Goal: Information Seeking & Learning: Learn about a topic

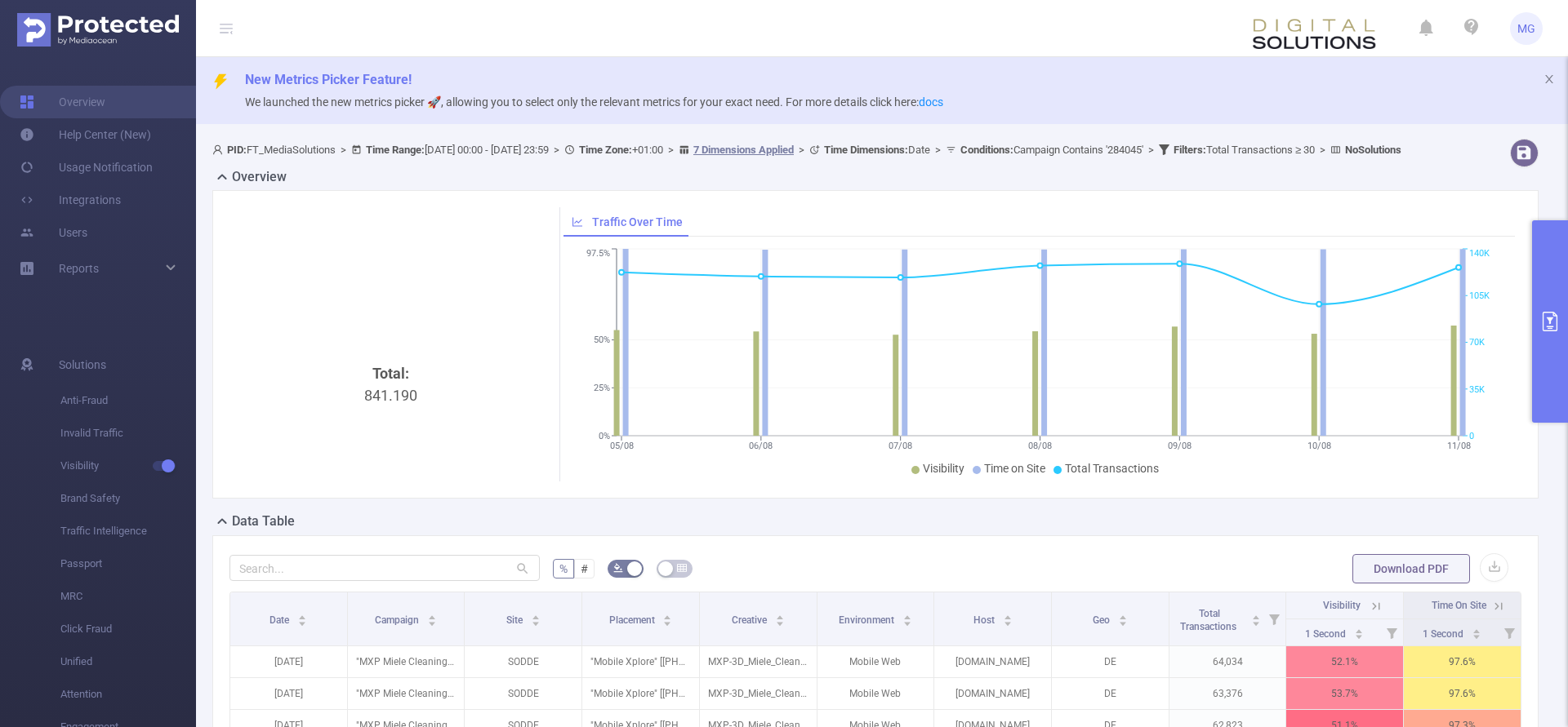
scroll to position [0, 3]
click at [1153, 535] on div "Data Table" at bounding box center [882, 523] width 1340 height 23
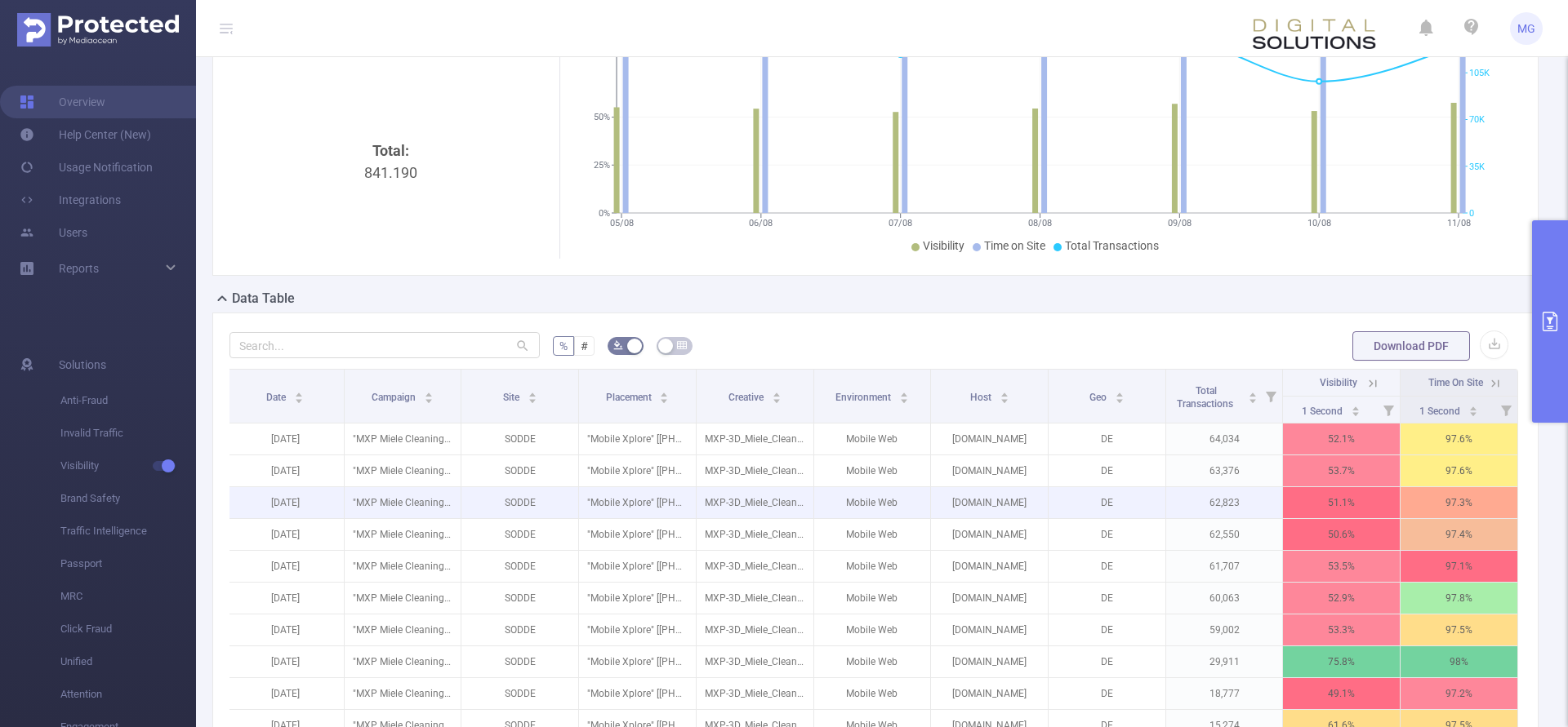
scroll to position [250, 0]
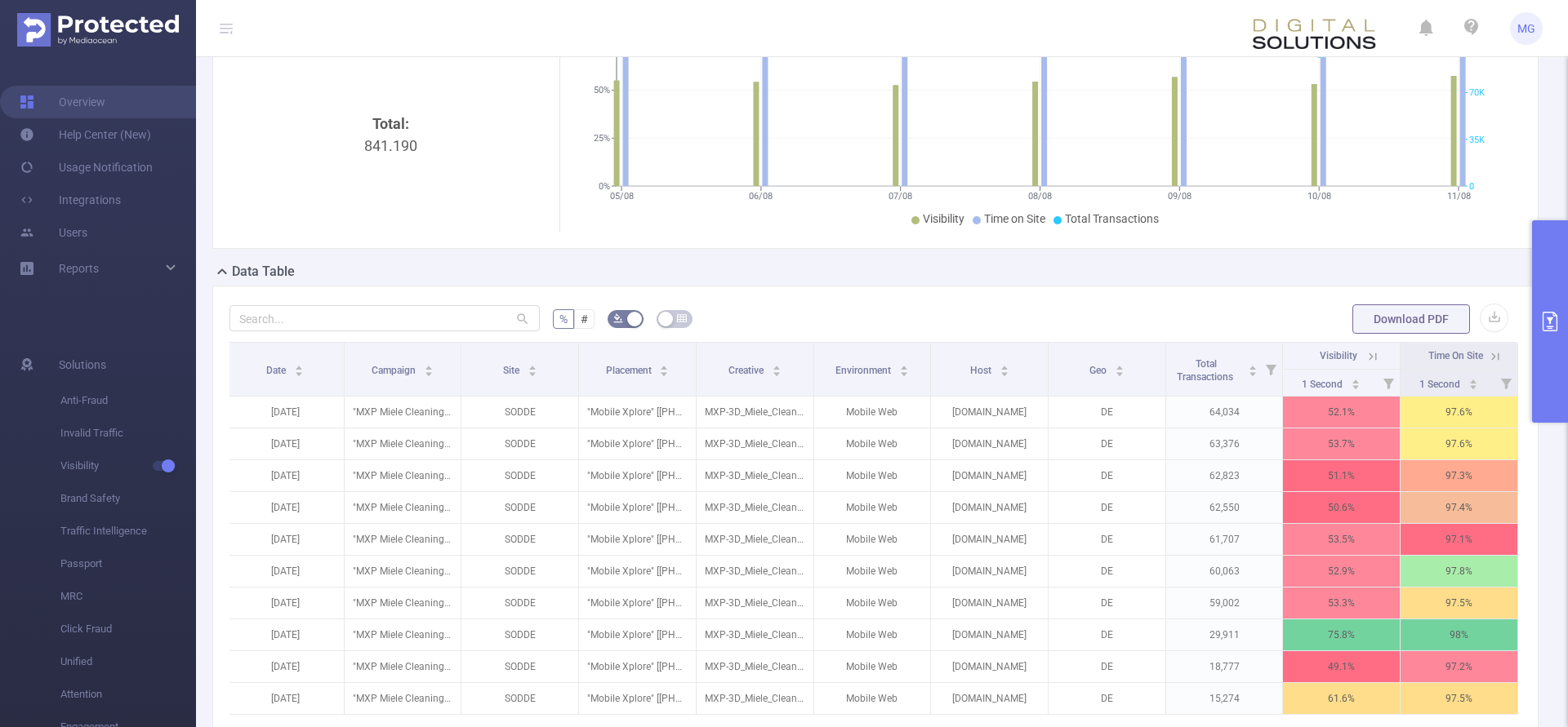
click at [1492, 364] on icon at bounding box center [1495, 357] width 15 height 15
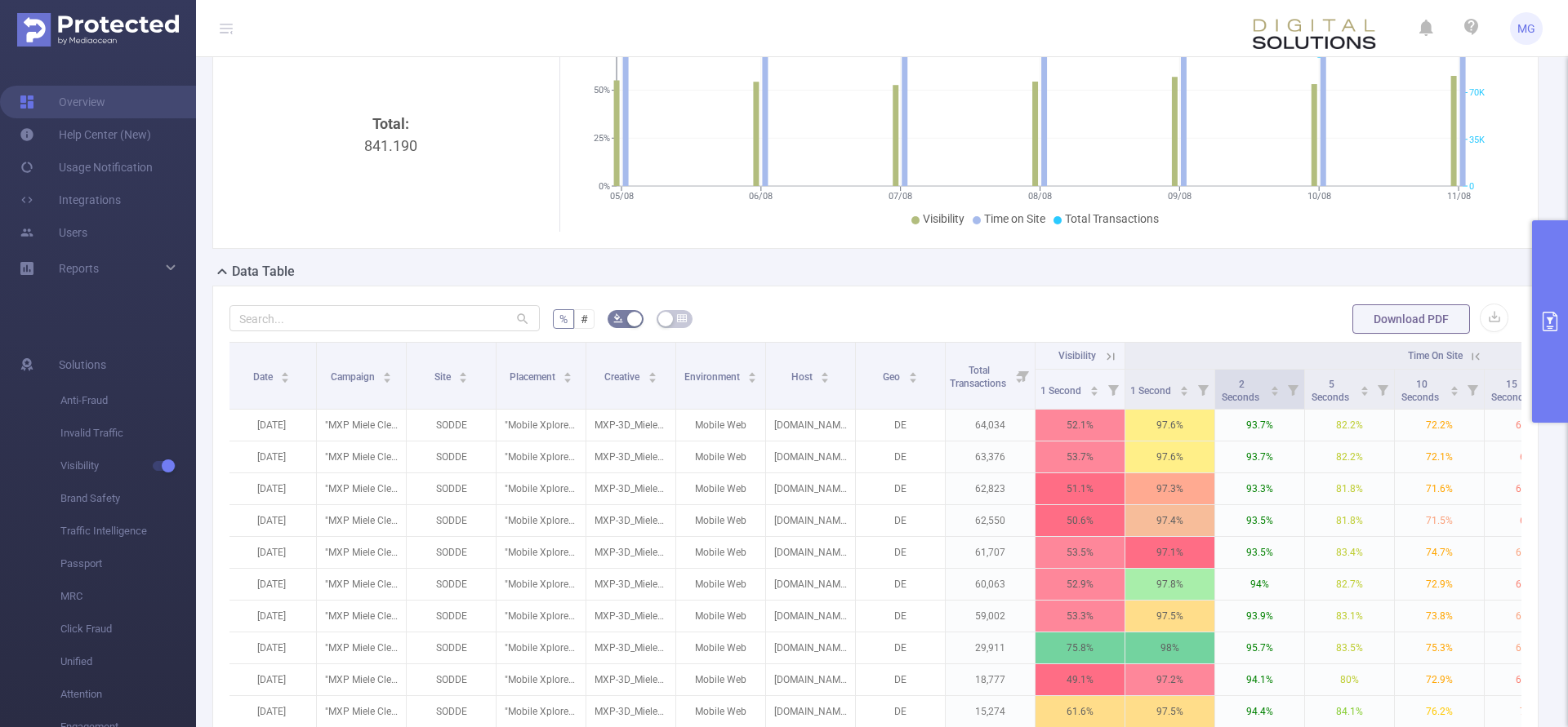
scroll to position [416, 0]
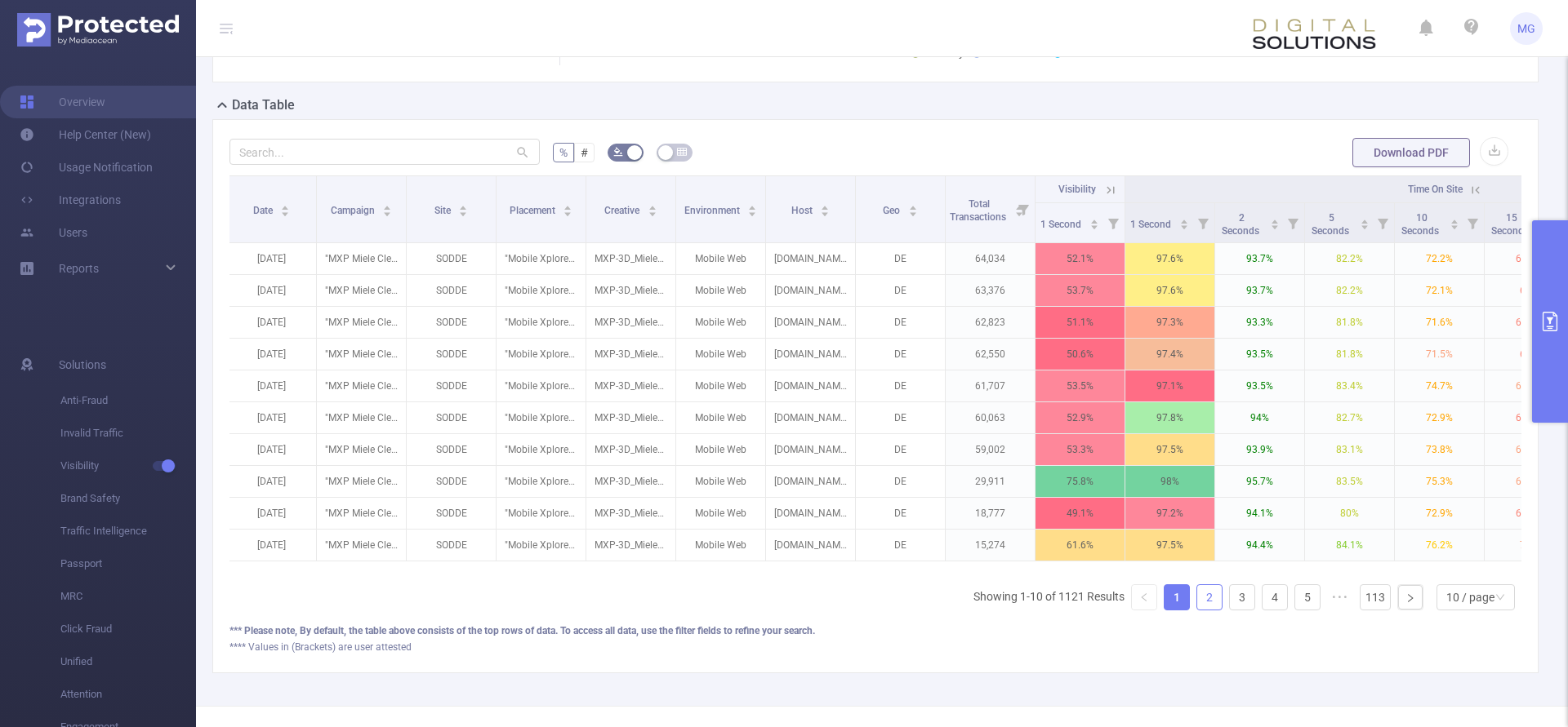
click at [1205, 610] on link "2" at bounding box center [1210, 598] width 25 height 25
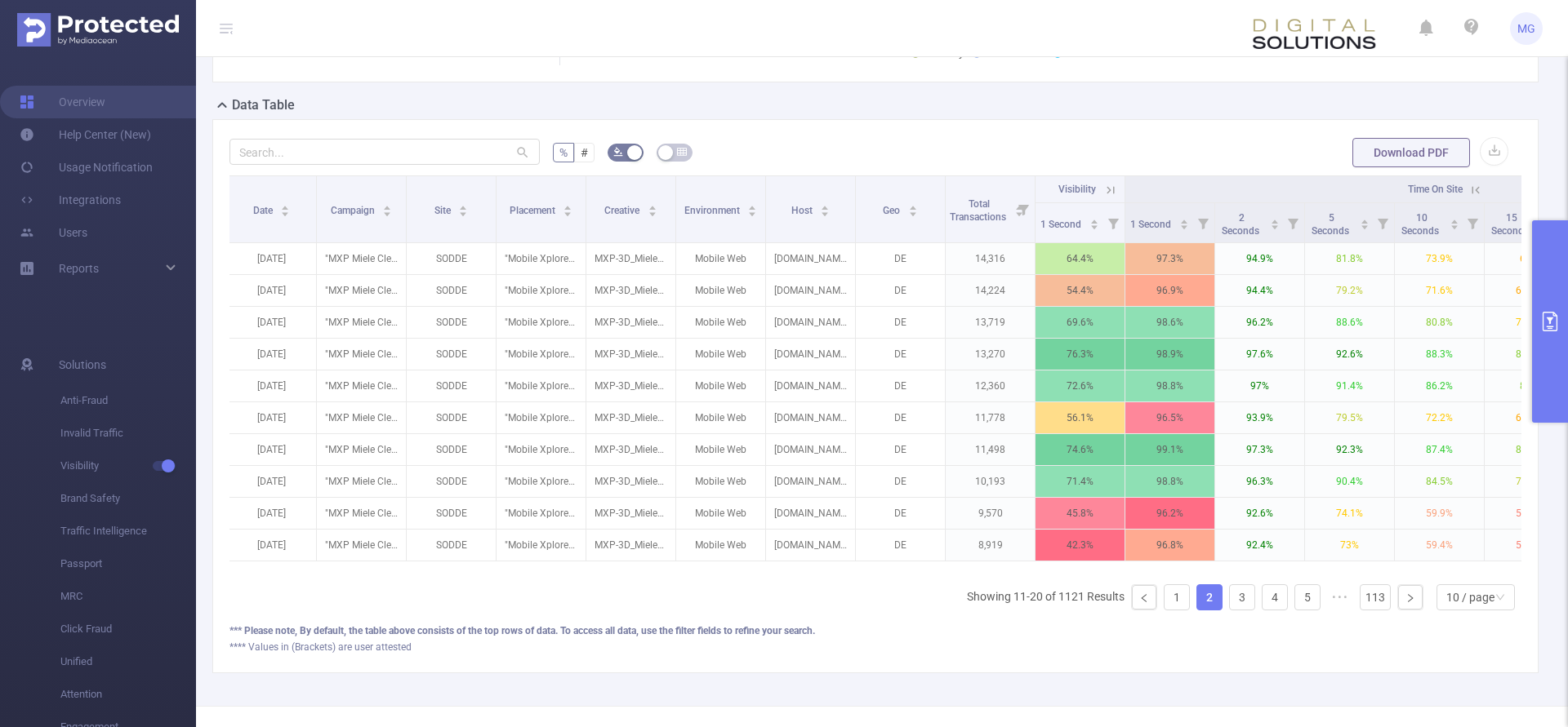
click at [1165, 624] on div "Date Campaign Site Placement Creative Environment Host Geo Total Transactions V…" at bounding box center [875, 400] width 1292 height 448
click at [1177, 610] on link "1" at bounding box center [1177, 598] width 25 height 25
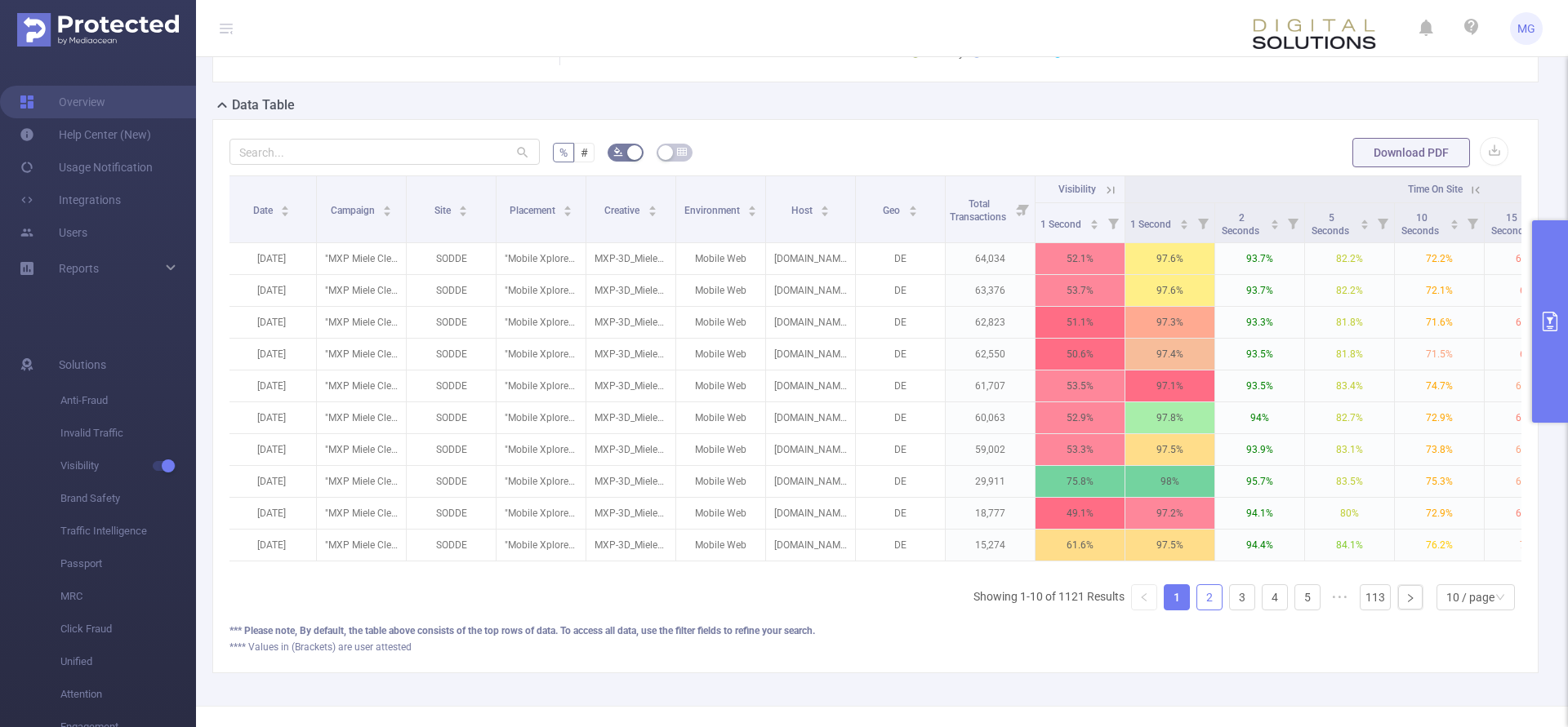
click at [1204, 610] on link "2" at bounding box center [1210, 598] width 25 height 25
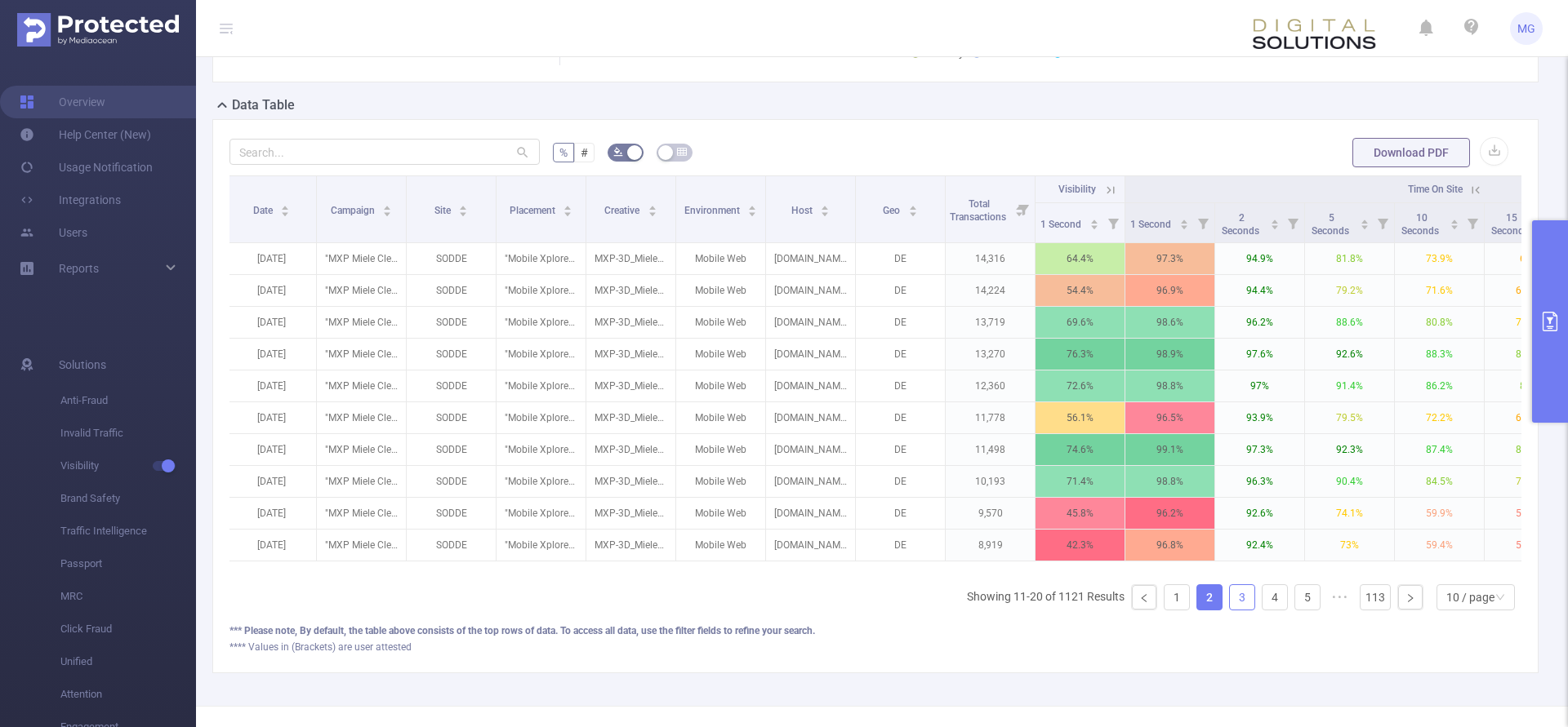
click at [1245, 610] on link "3" at bounding box center [1242, 598] width 25 height 25
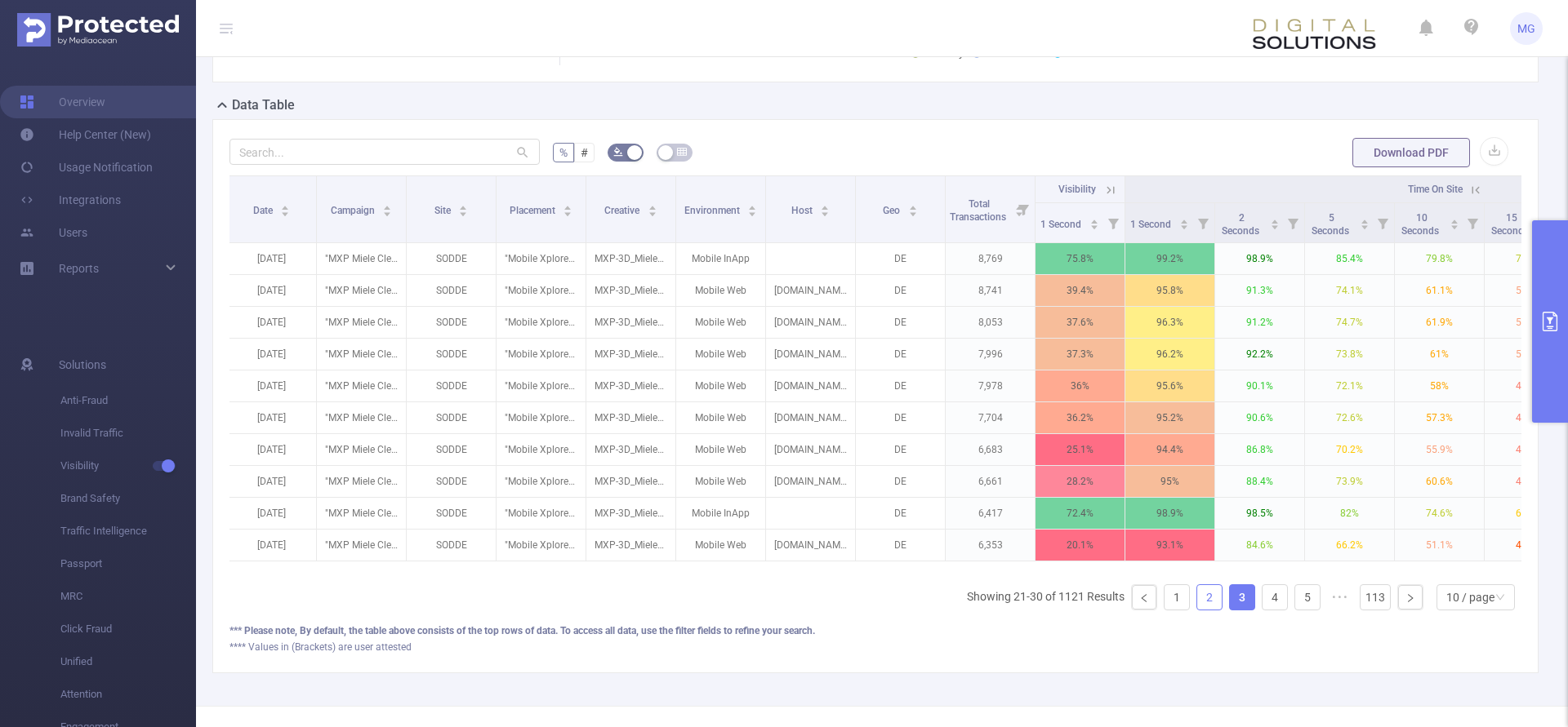
click at [1207, 610] on link "2" at bounding box center [1210, 598] width 25 height 25
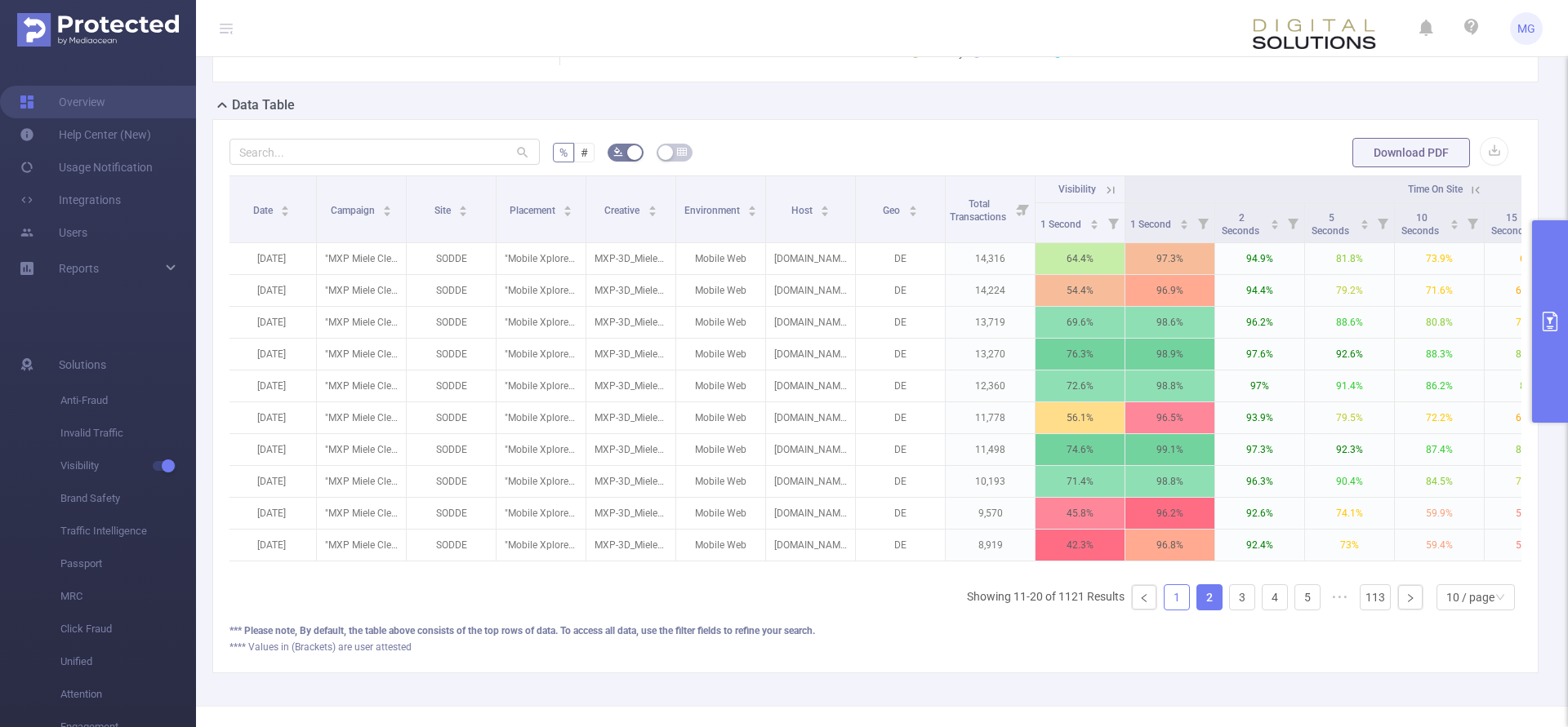
click at [1173, 610] on link "1" at bounding box center [1177, 598] width 25 height 25
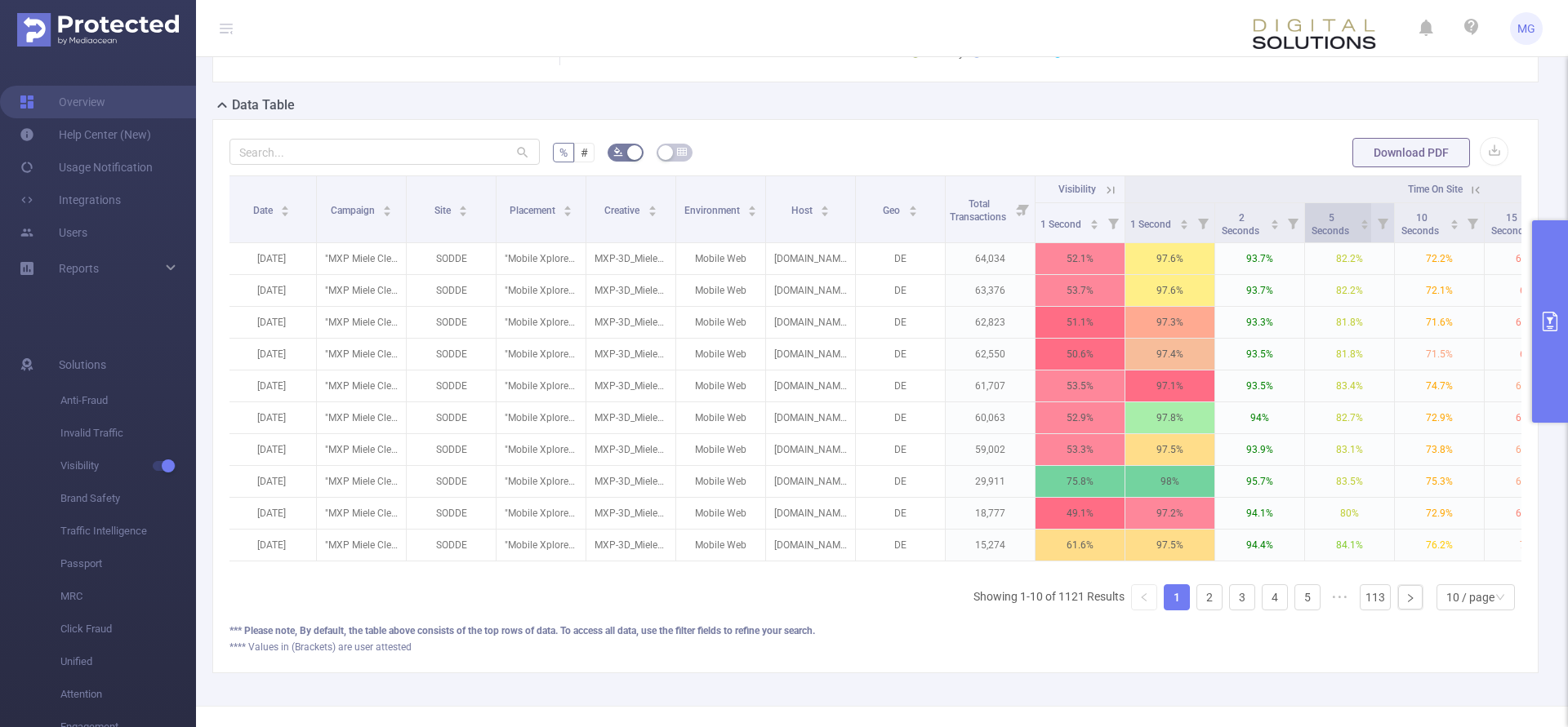
click at [1333, 237] on span "5 Seconds" at bounding box center [1331, 224] width 40 height 25
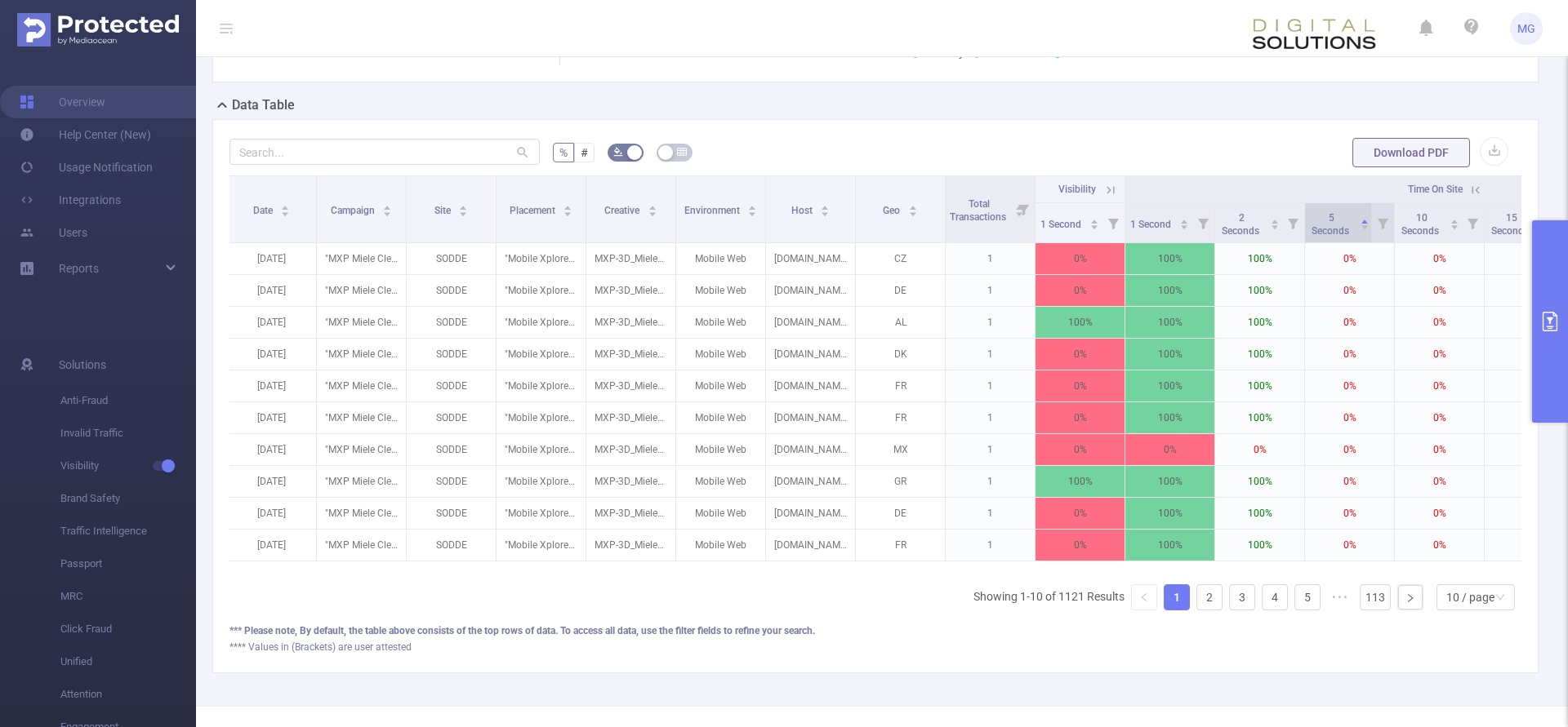
click at [1333, 237] on span "5 Seconds" at bounding box center [1331, 224] width 40 height 25
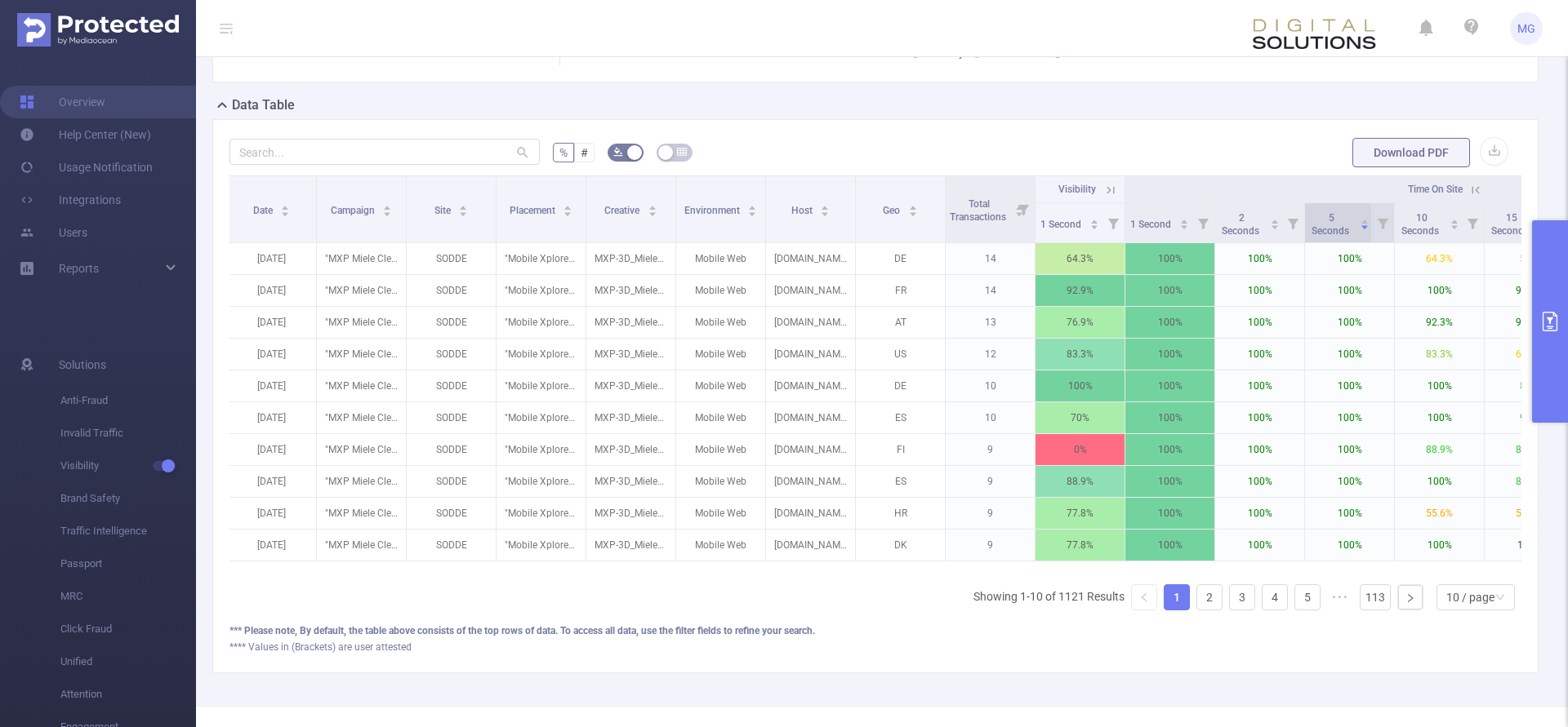
click at [1362, 226] on icon "icon: caret-up" at bounding box center [1365, 221] width 9 height 9
